Goal: Task Accomplishment & Management: Use online tool/utility

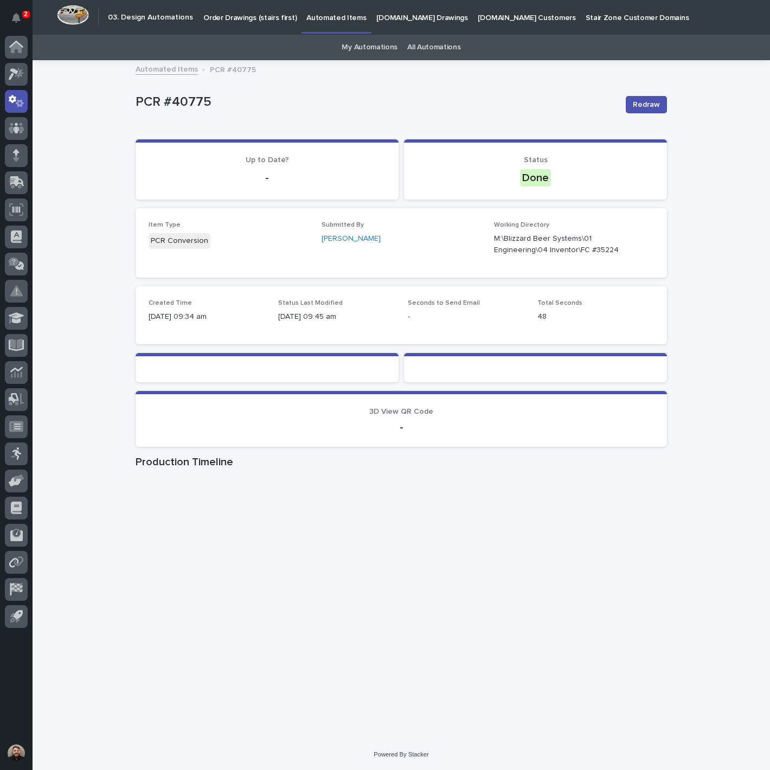
click at [0, 443] on div at bounding box center [16, 334] width 33 height 596
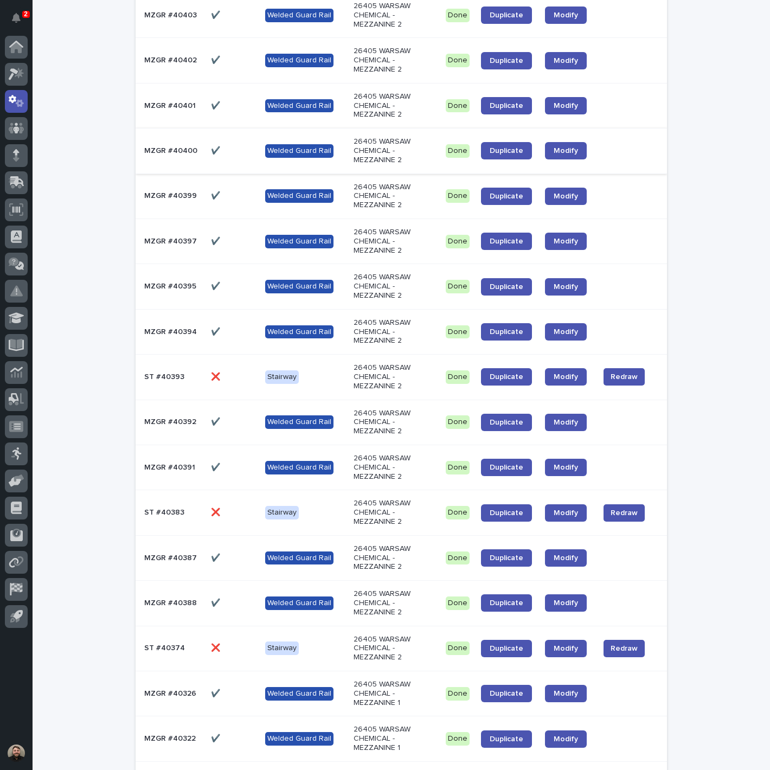
scroll to position [723, 0]
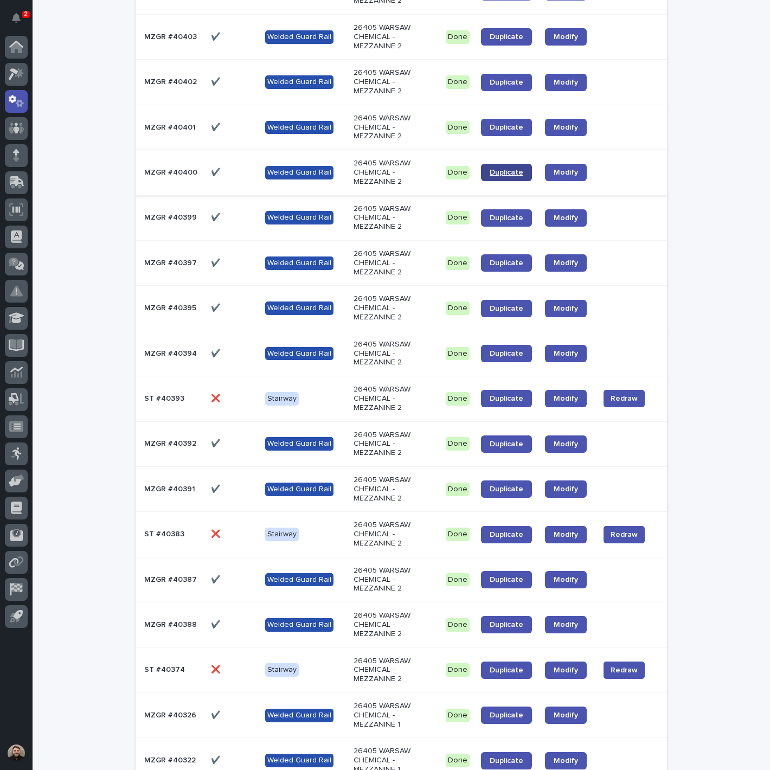
click at [490, 169] on span "Duplicate" at bounding box center [507, 173] width 34 height 8
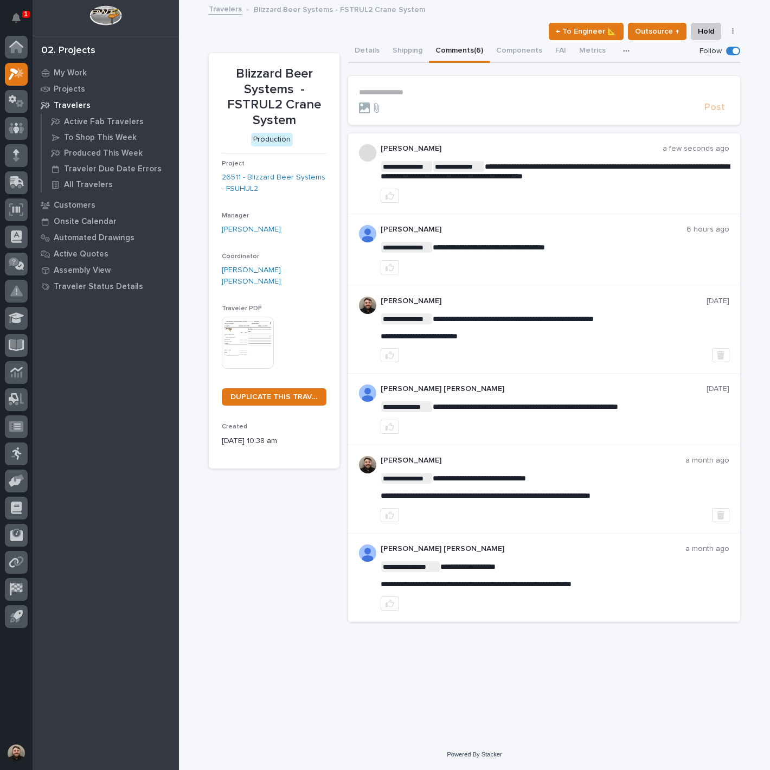
click at [470, 101] on div "Post" at bounding box center [544, 107] width 370 height 12
click at [470, 93] on p "**********" at bounding box center [544, 92] width 370 height 9
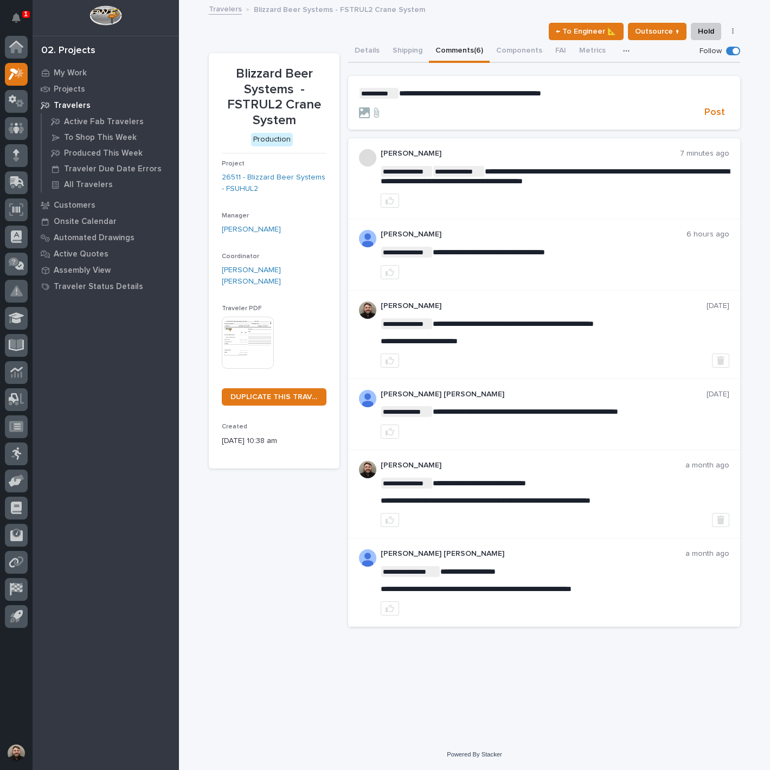
click at [568, 89] on p "**********" at bounding box center [544, 93] width 370 height 11
click at [718, 112] on span "Post" at bounding box center [714, 112] width 21 height 12
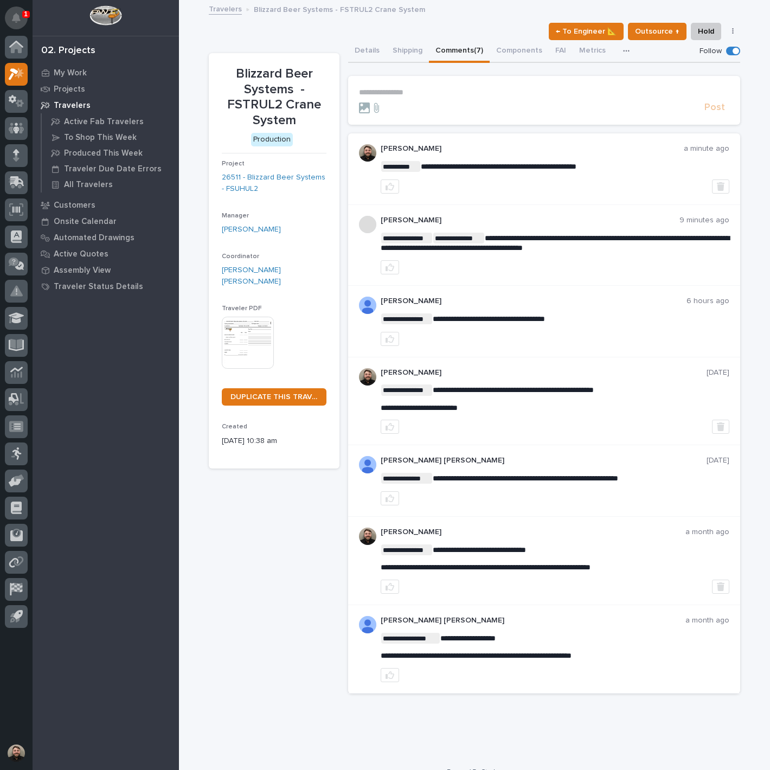
click at [17, 20] on icon "Notifications" at bounding box center [16, 18] width 9 height 10
click at [17, 15] on icon "Notifications" at bounding box center [16, 18] width 9 height 10
click at [301, 272] on div "Ben Lee Miller" at bounding box center [274, 276] width 105 height 23
click at [56, 382] on div "My Work Projects Travelers Active Fab Travelers To Shop This Week Produced This…" at bounding box center [106, 417] width 146 height 705
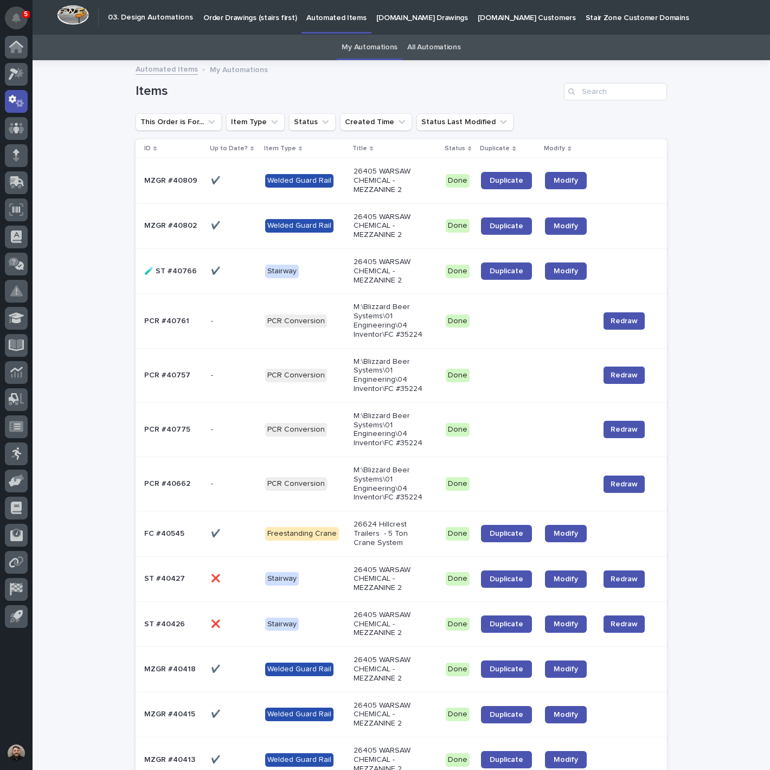
click at [17, 17] on icon "Notifications" at bounding box center [16, 18] width 9 height 10
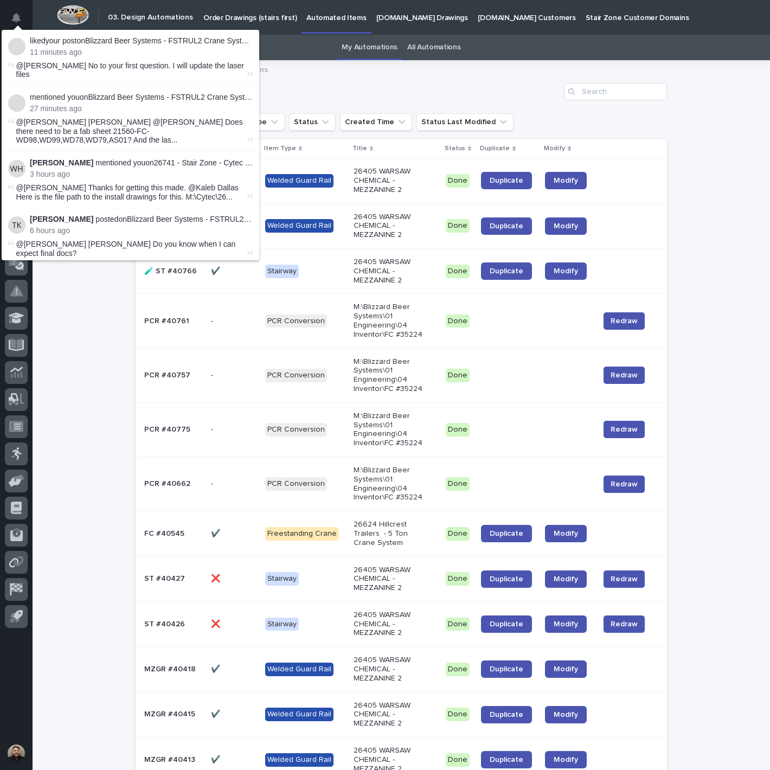
click at [302, 82] on div "Items" at bounding box center [401, 87] width 531 height 52
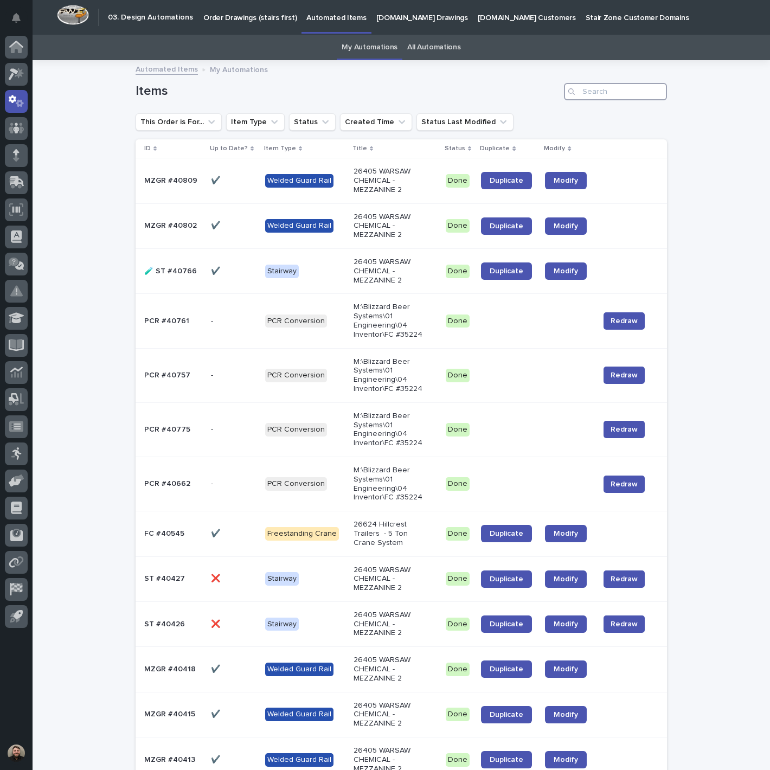
click at [601, 97] on input "Search" at bounding box center [615, 91] width 103 height 17
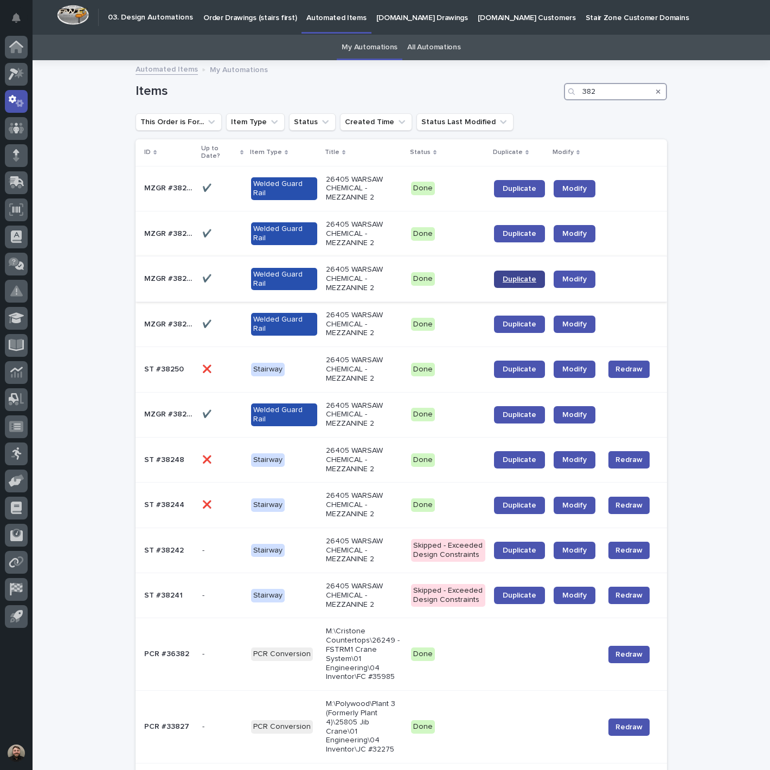
type input "382"
click at [505, 275] on span "Duplicate" at bounding box center [520, 279] width 34 height 8
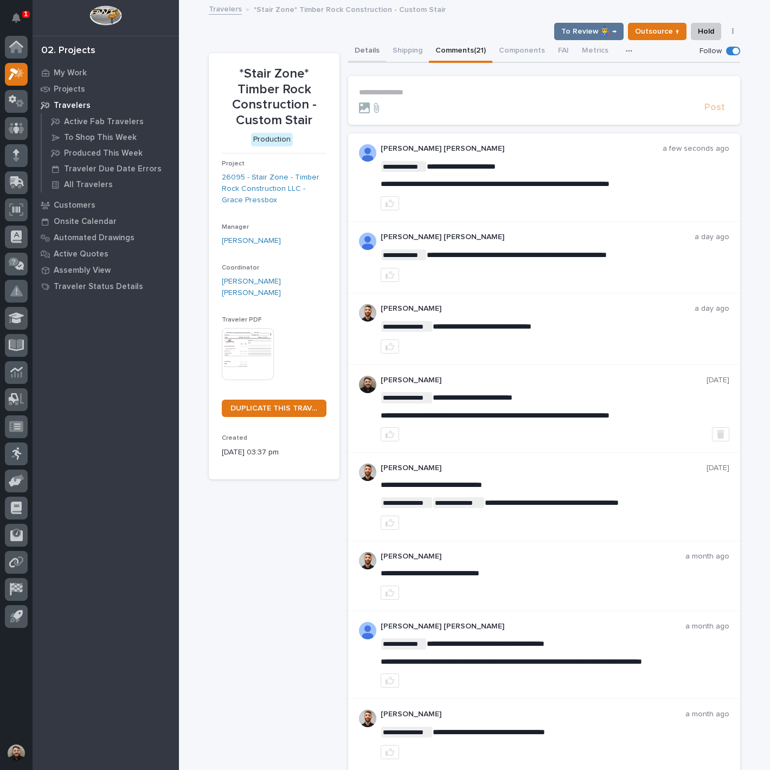
click at [364, 52] on button "Details" at bounding box center [367, 51] width 38 height 23
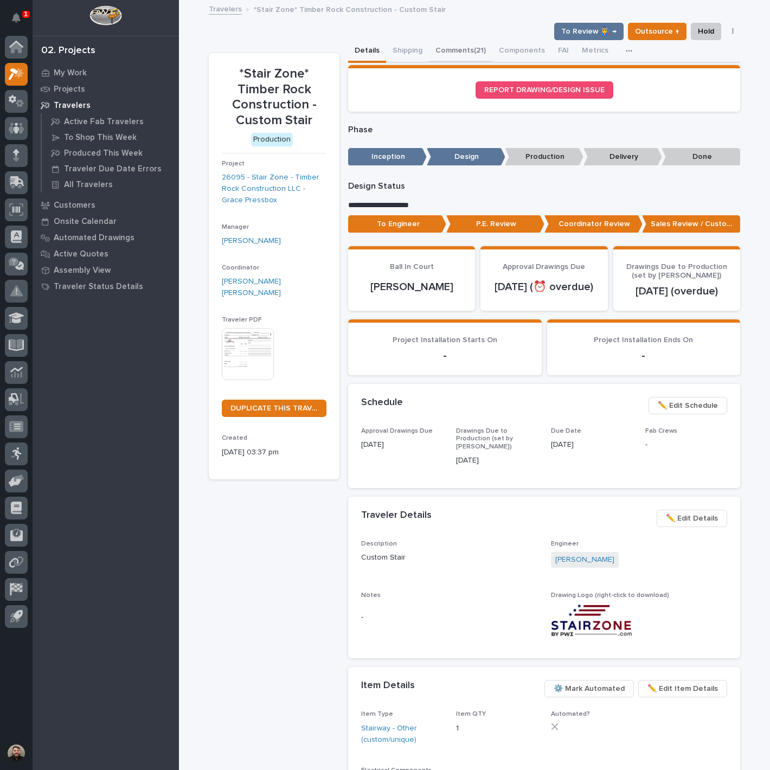
click at [438, 47] on button "Comments (21)" at bounding box center [460, 51] width 63 height 23
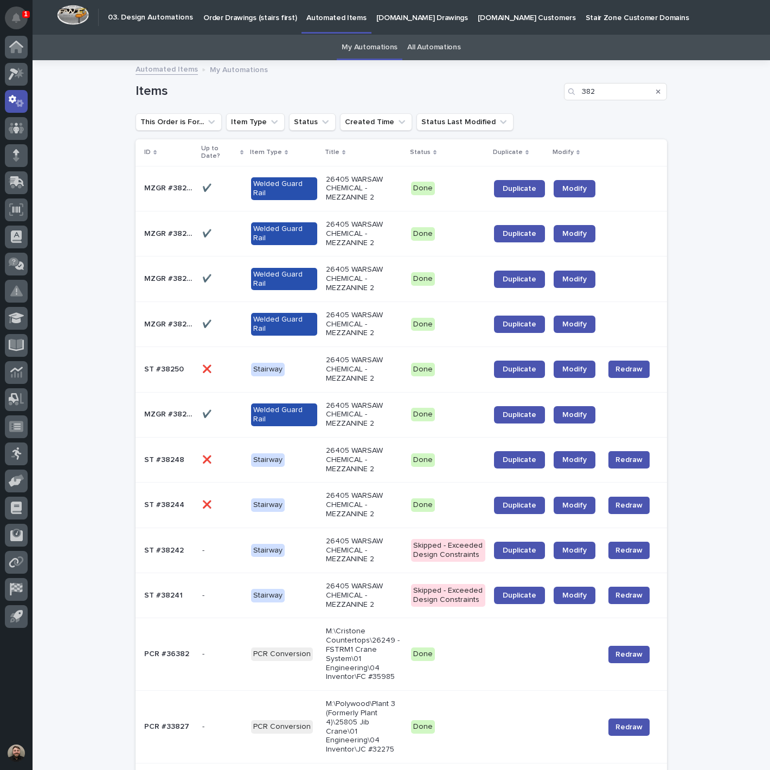
click at [21, 17] on button "Notifications" at bounding box center [16, 18] width 23 height 23
click at [93, 335] on div "Loading... Saving… Loading... Saving… Items 382 This Order is For... Item Type …" at bounding box center [401, 481] width 737 height 840
drag, startPoint x: 619, startPoint y: 85, endPoint x: 497, endPoint y: 94, distance: 122.3
click at [497, 94] on div "Items 382" at bounding box center [401, 91] width 531 height 17
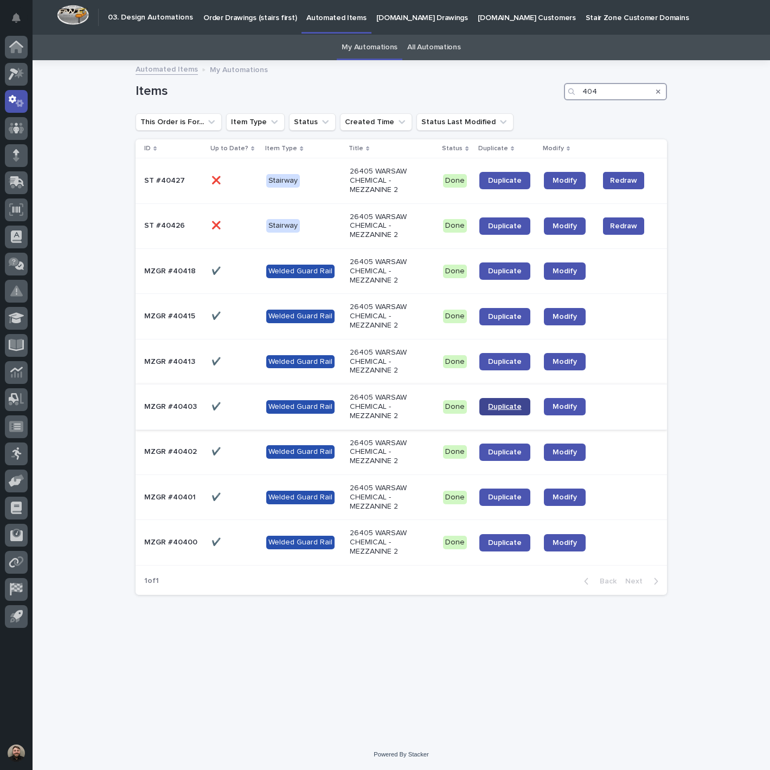
type input "404"
click at [496, 402] on link "Duplicate" at bounding box center [504, 406] width 51 height 17
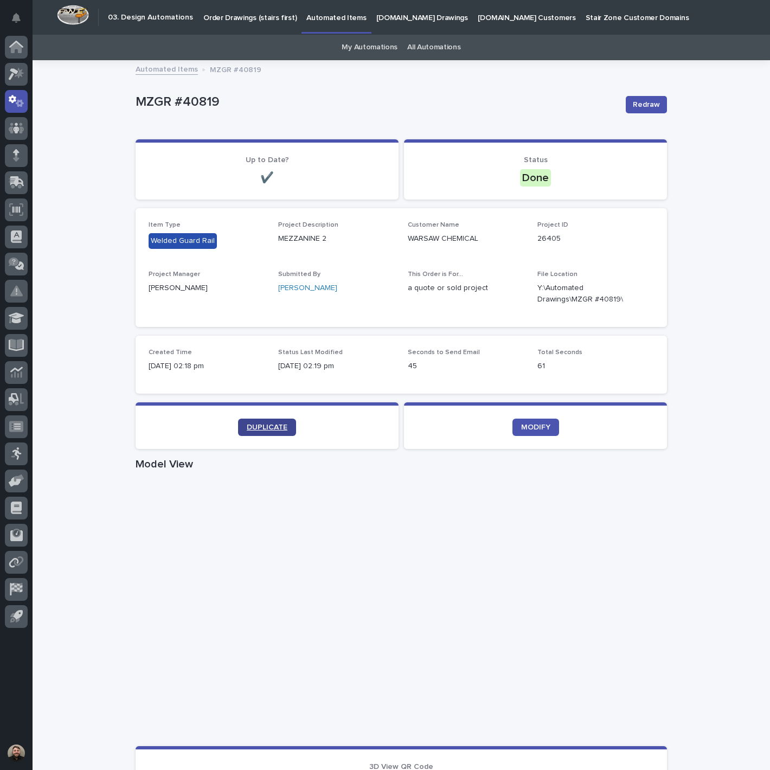
click at [278, 423] on span "DUPLICATE" at bounding box center [267, 427] width 41 height 8
click at [267, 433] on link "DUPLICATE" at bounding box center [267, 427] width 58 height 17
click at [17, 20] on icon "Notifications" at bounding box center [16, 18] width 9 height 10
click at [345, 72] on div "Automated Items MZGR #40827" at bounding box center [401, 69] width 542 height 15
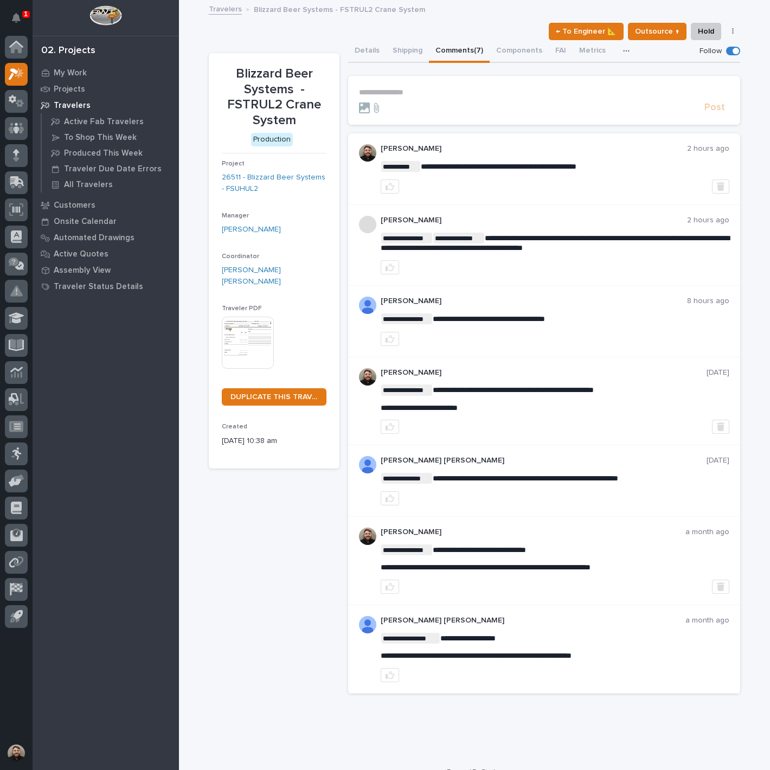
click at [15, 7] on button "Notifications" at bounding box center [16, 18] width 23 height 23
click at [133, 431] on div "My Work Projects Travelers Active Fab Travelers To Shop This Week Produced This…" at bounding box center [106, 417] width 146 height 705
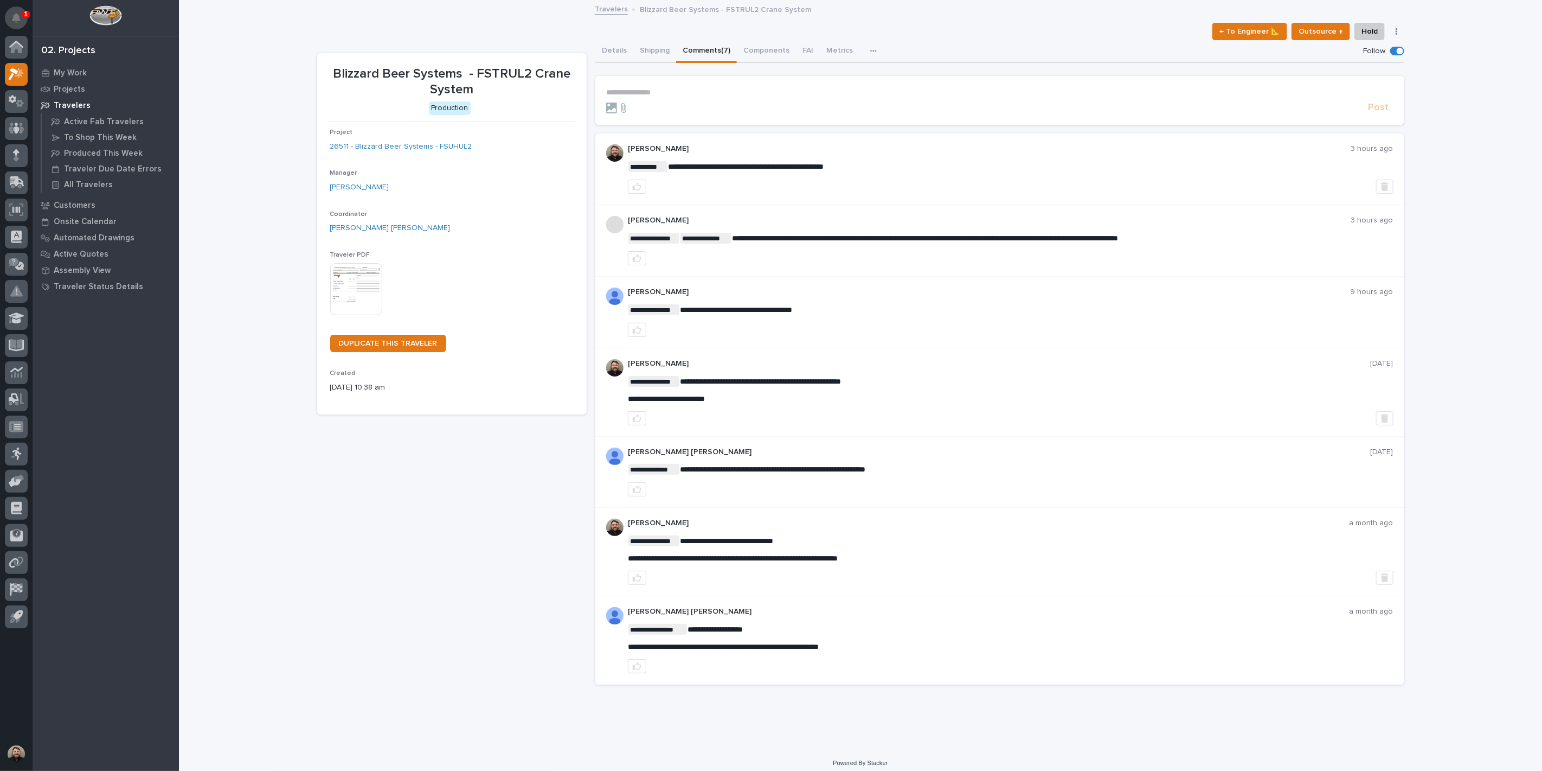
click at [18, 13] on icon "Notifications" at bounding box center [16, 18] width 9 height 10
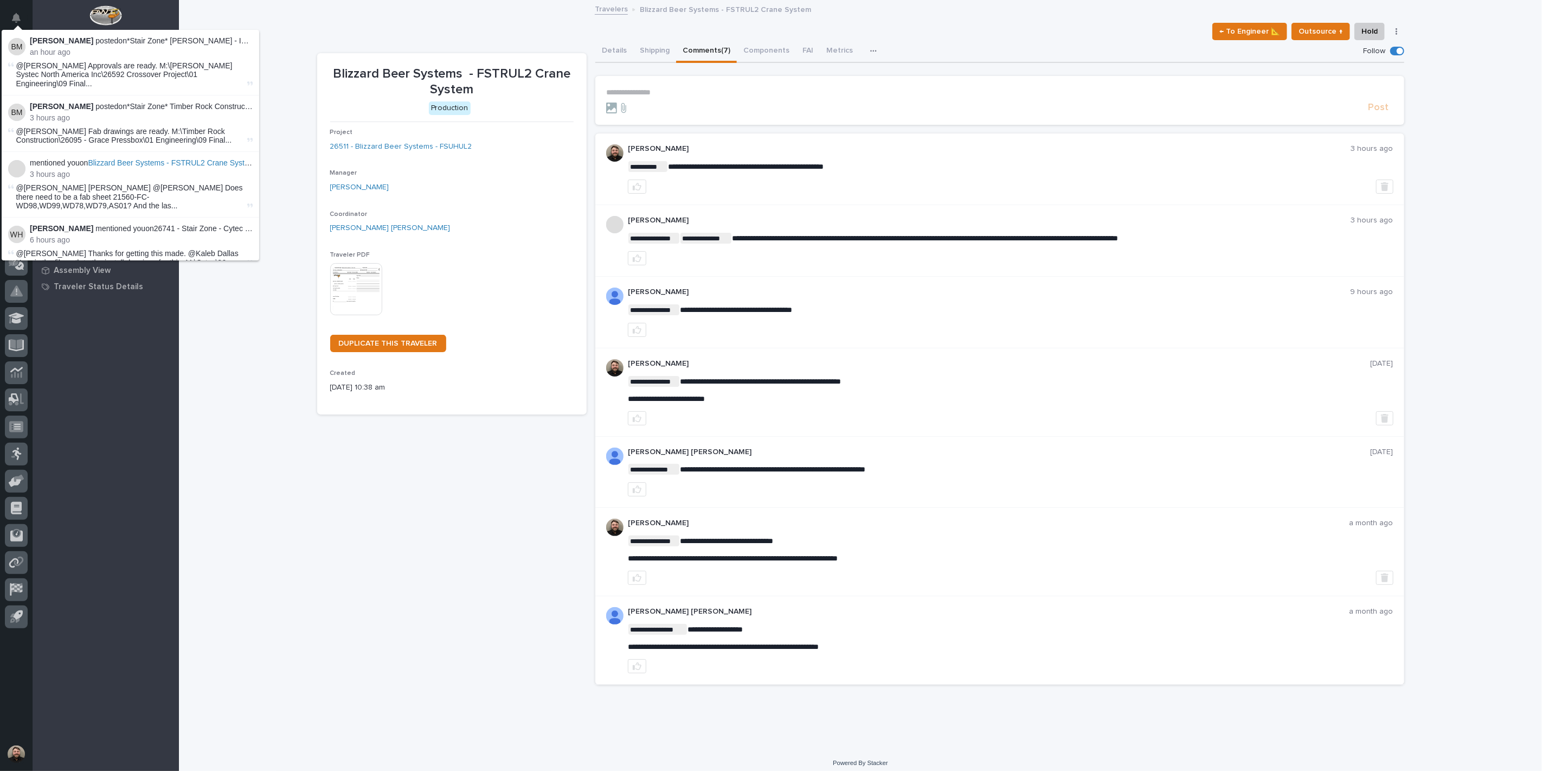
click at [241, 20] on div "**********" at bounding box center [860, 374] width 1363 height 746
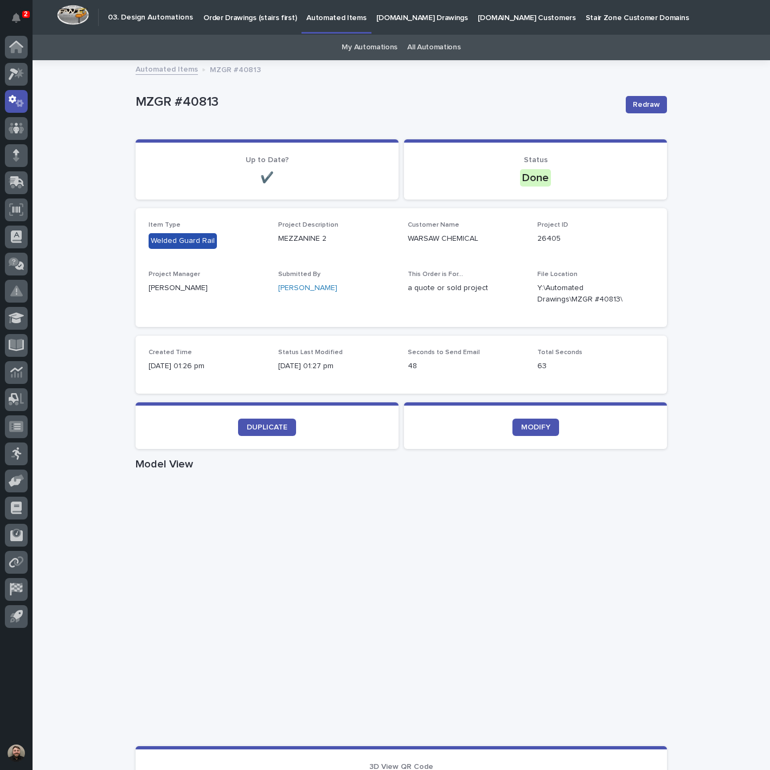
click at [351, 42] on link "My Automations" at bounding box center [370, 47] width 56 height 25
